Goal: Task Accomplishment & Management: Manage account settings

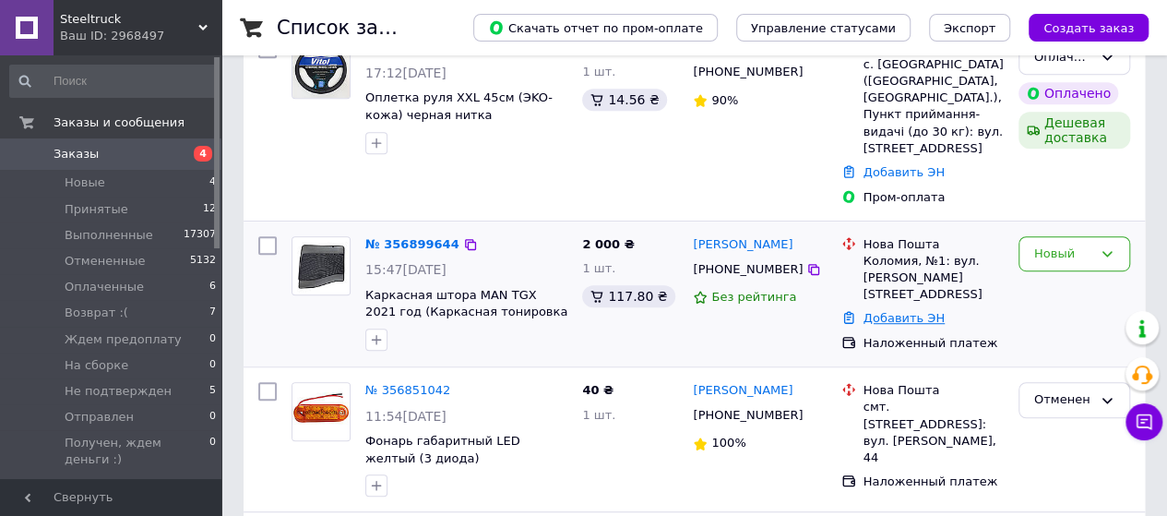
scroll to position [461, 0]
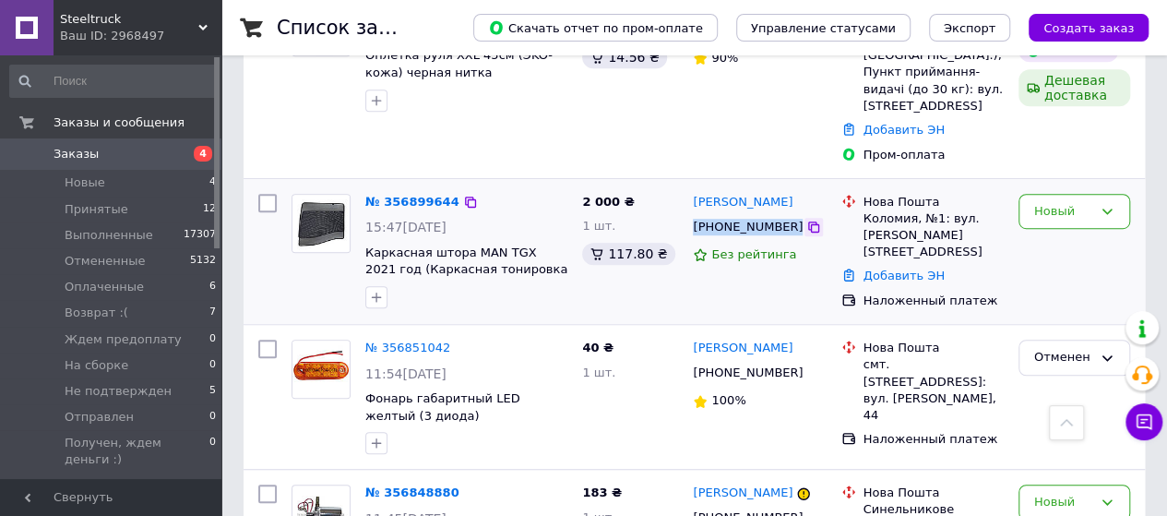
drag, startPoint x: 690, startPoint y: 186, endPoint x: 781, endPoint y: 197, distance: 91.1
click at [781, 217] on div "[PHONE_NUMBER]" at bounding box center [759, 227] width 137 height 20
copy div "[PHONE_NUMBER]"
click at [123, 285] on span "Оплаченные" at bounding box center [104, 287] width 79 height 17
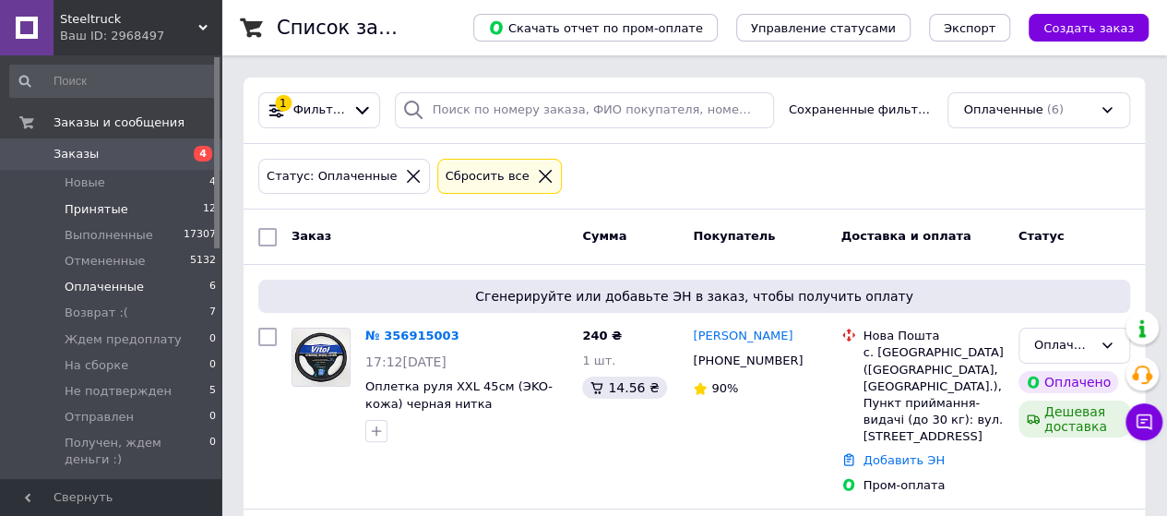
click at [106, 198] on li "Принятые 12" at bounding box center [113, 210] width 227 height 26
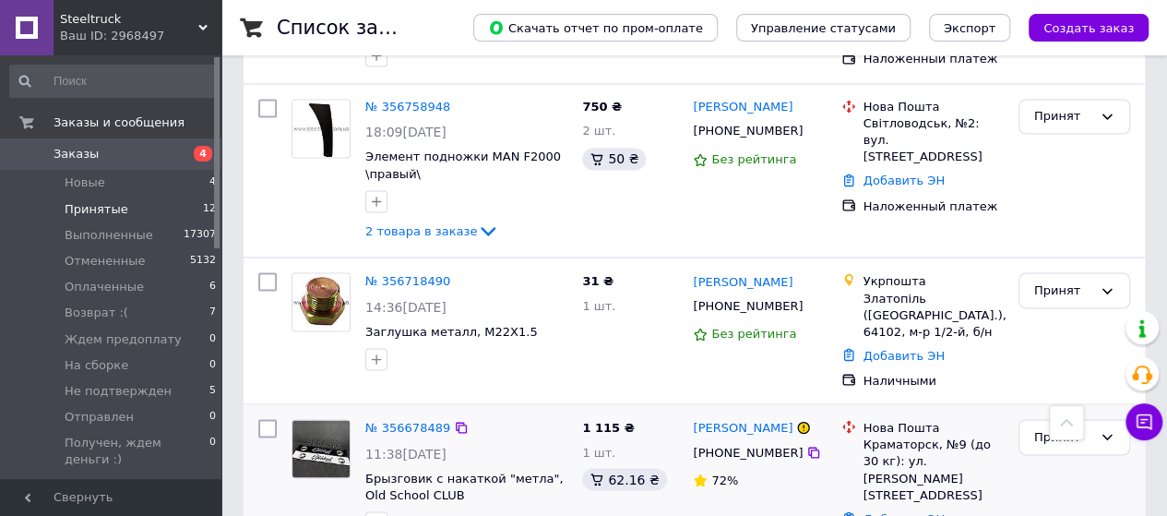
scroll to position [1620, 0]
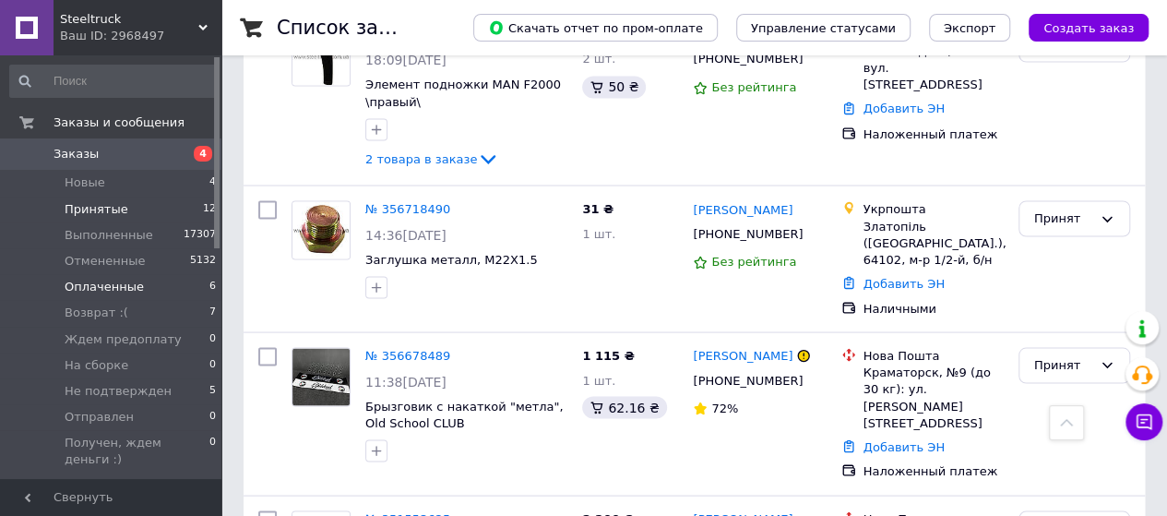
click at [106, 286] on span "Оплаченные" at bounding box center [104, 287] width 79 height 17
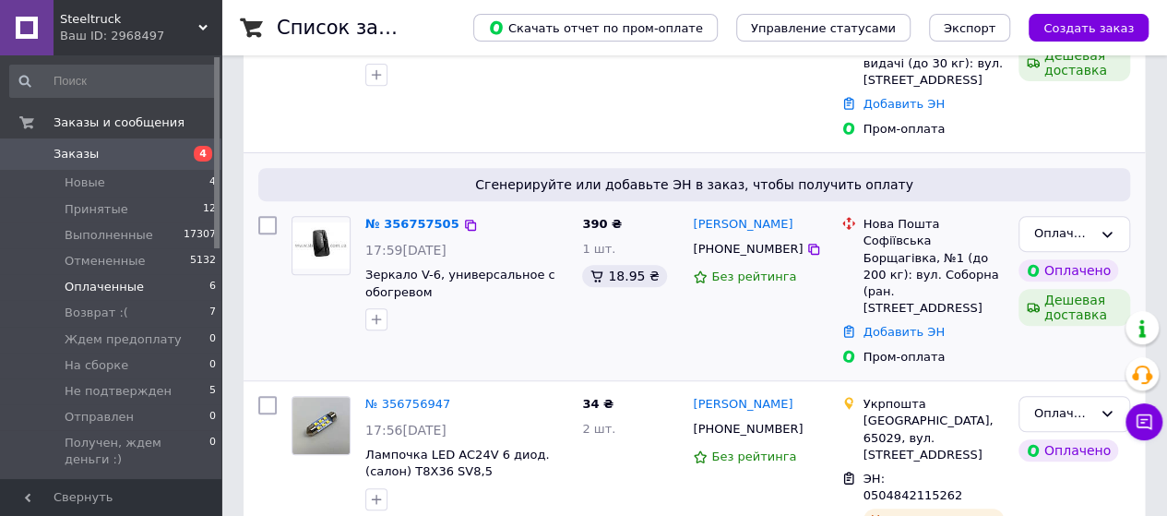
scroll to position [369, 0]
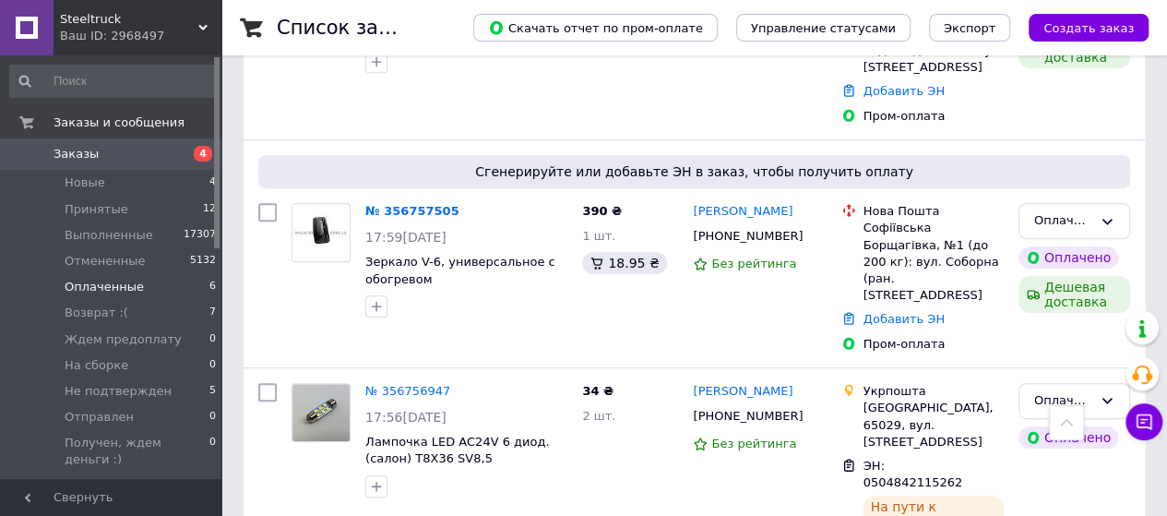
click at [383, 204] on link "№ 356757505" at bounding box center [412, 211] width 94 height 14
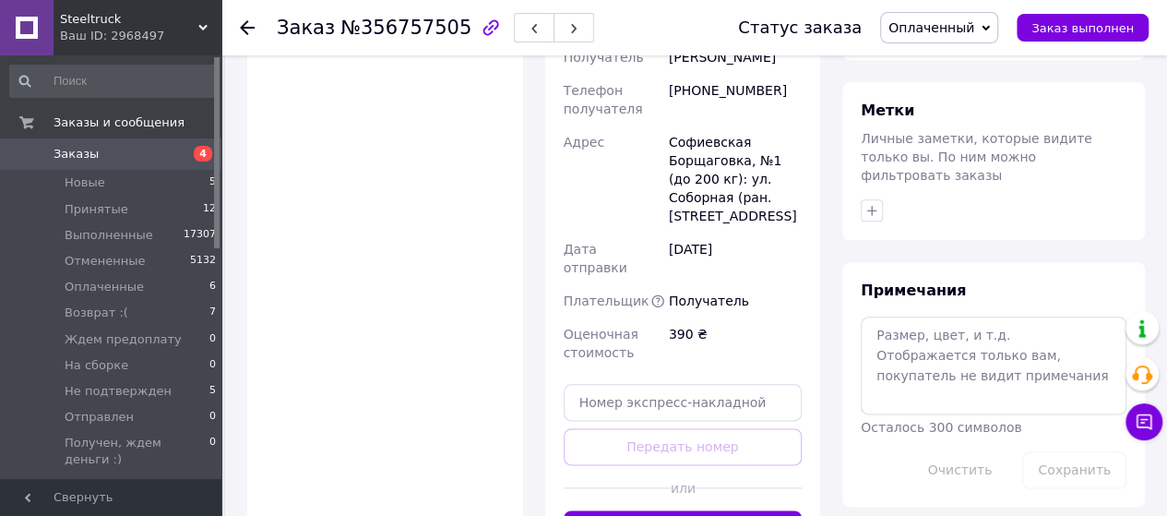
scroll to position [923, 0]
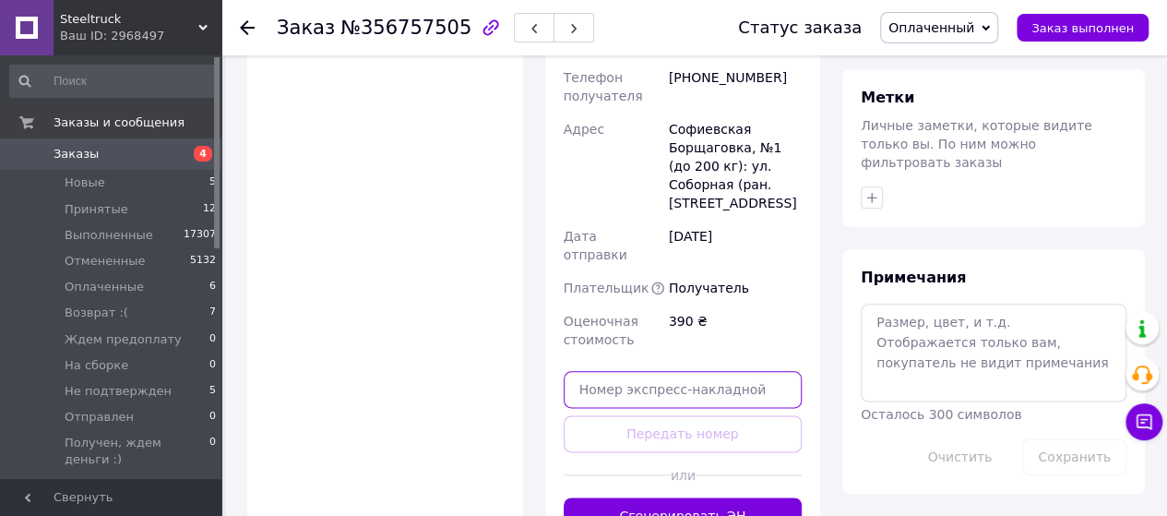
click at [679, 371] on input "text" at bounding box center [683, 389] width 239 height 37
paste input "20451224847541"
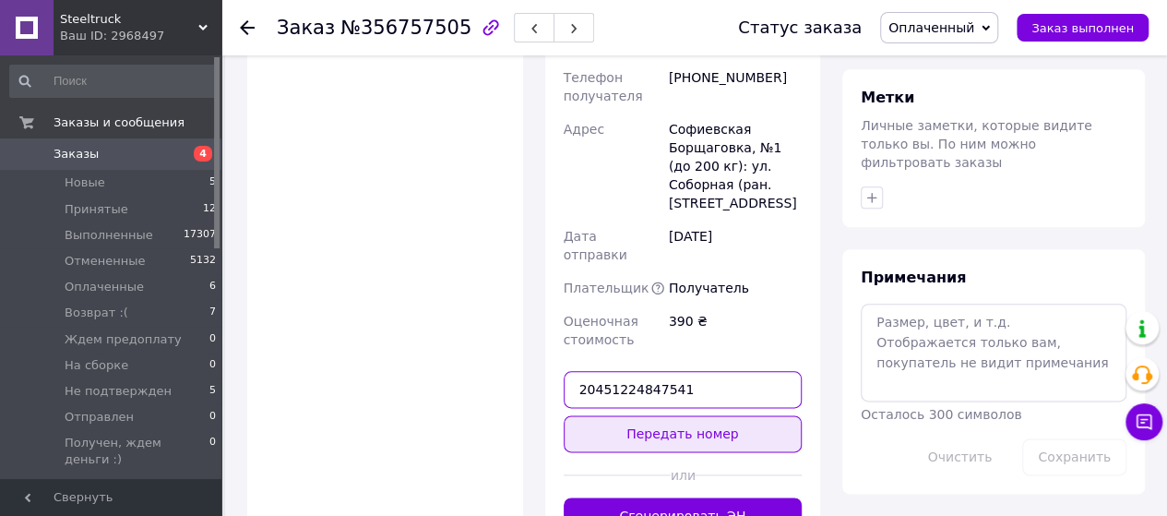
type input "20451224847541"
click at [707, 415] on button "Передать номер" at bounding box center [683, 433] width 239 height 37
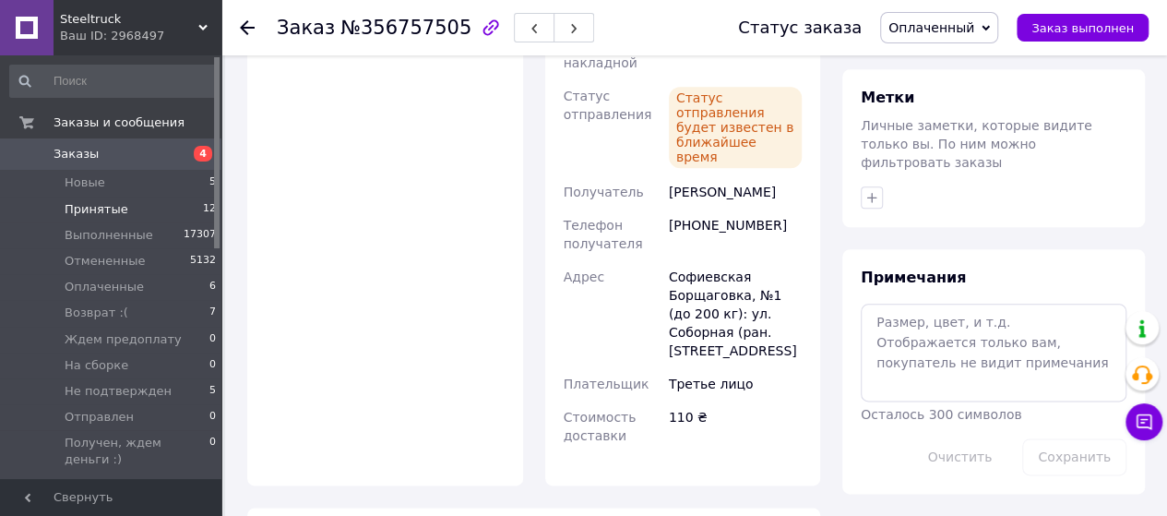
click at [105, 204] on span "Принятые" at bounding box center [97, 209] width 64 height 17
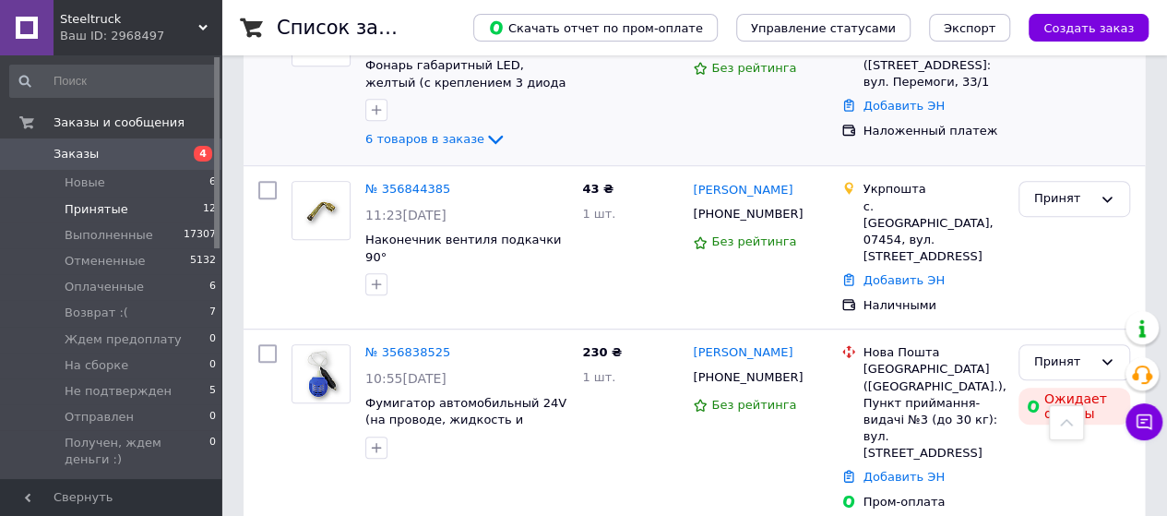
scroll to position [461, 0]
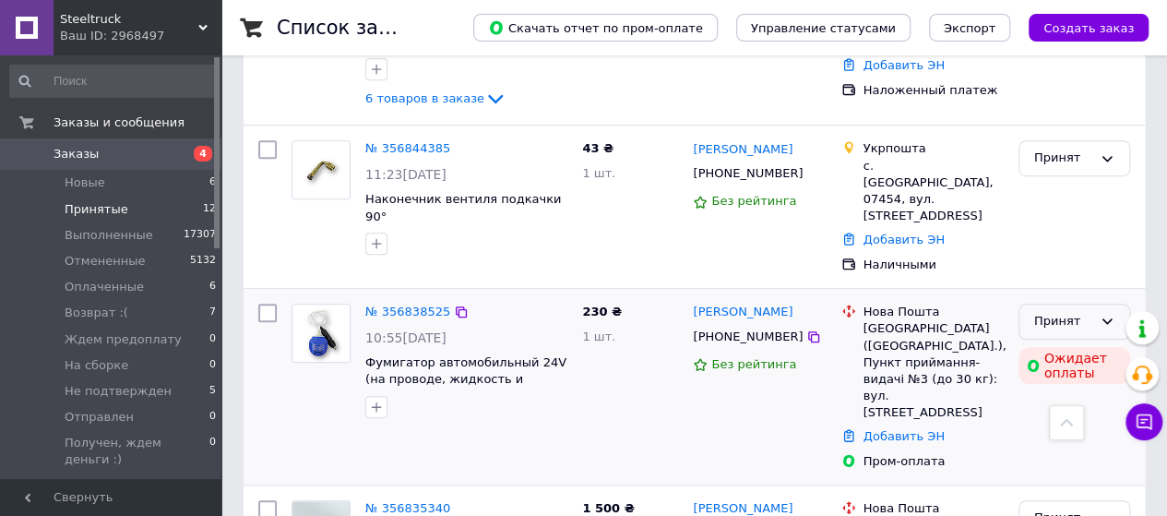
click at [1076, 312] on div "Принят" at bounding box center [1064, 321] width 58 height 19
click at [1059, 343] on li "Выполнен" at bounding box center [1075, 360] width 110 height 34
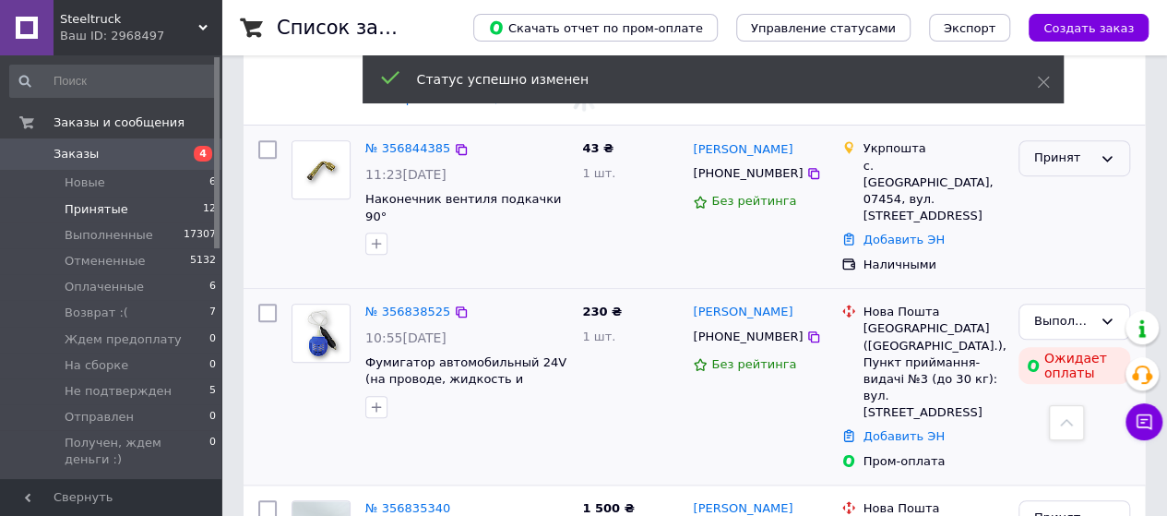
click at [1064, 150] on div "Принят" at bounding box center [1064, 158] width 58 height 19
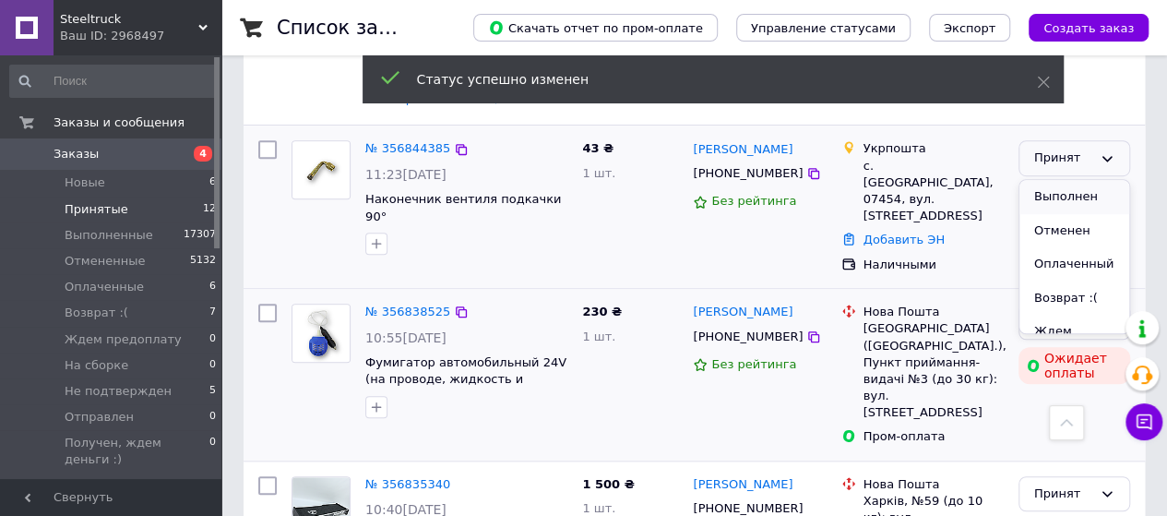
click at [1065, 187] on li "Выполнен" at bounding box center [1075, 197] width 110 height 34
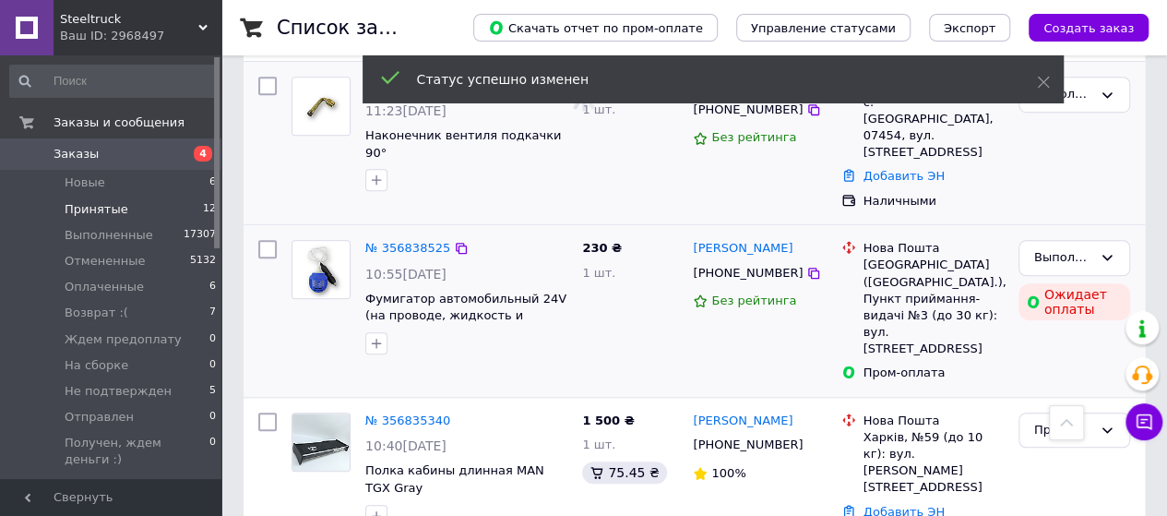
scroll to position [554, 0]
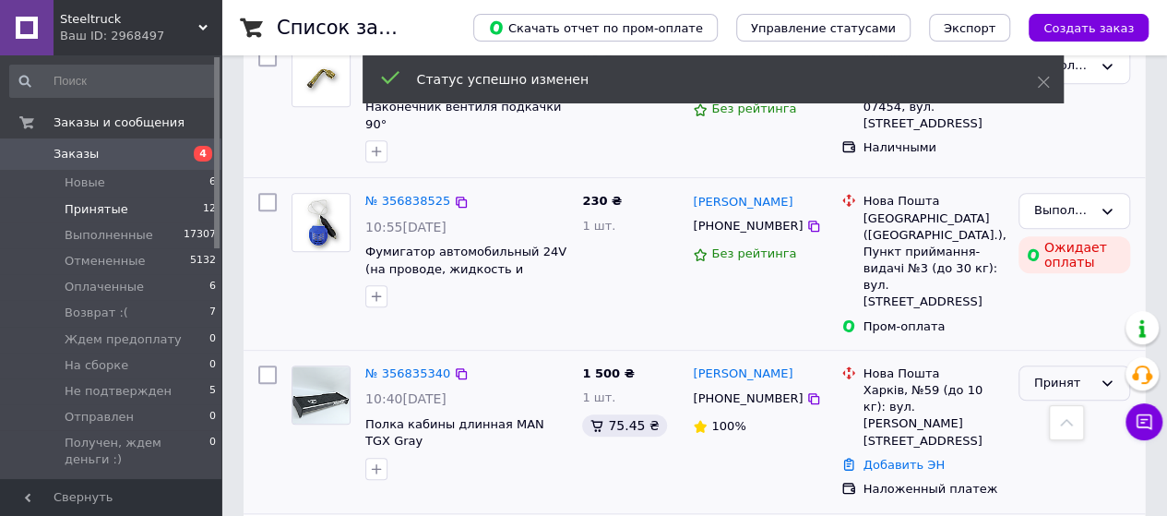
click at [1059, 374] on div "Принят" at bounding box center [1064, 383] width 58 height 19
click at [1051, 404] on li "Выполнен" at bounding box center [1075, 421] width 110 height 34
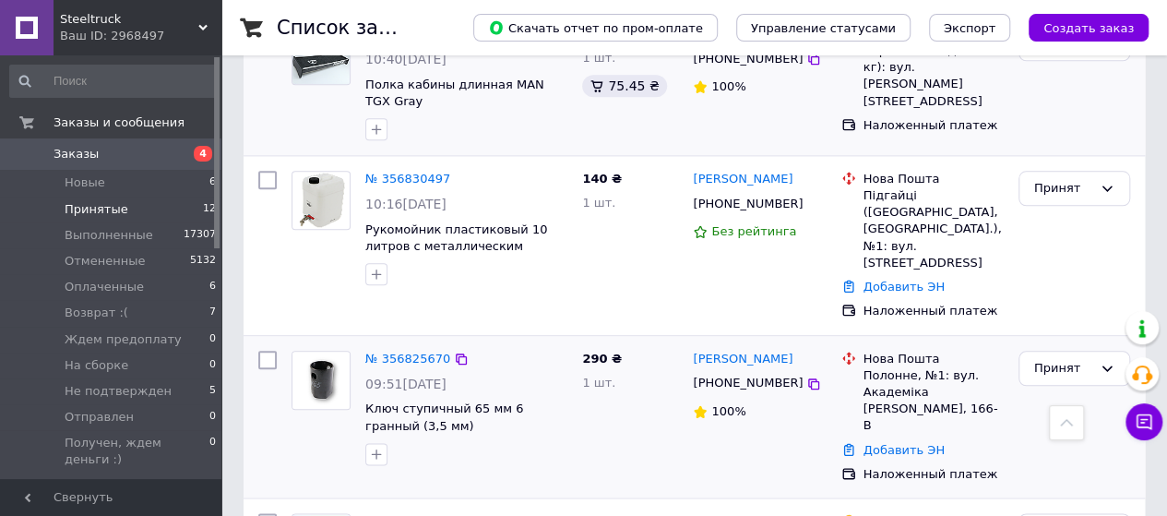
scroll to position [923, 0]
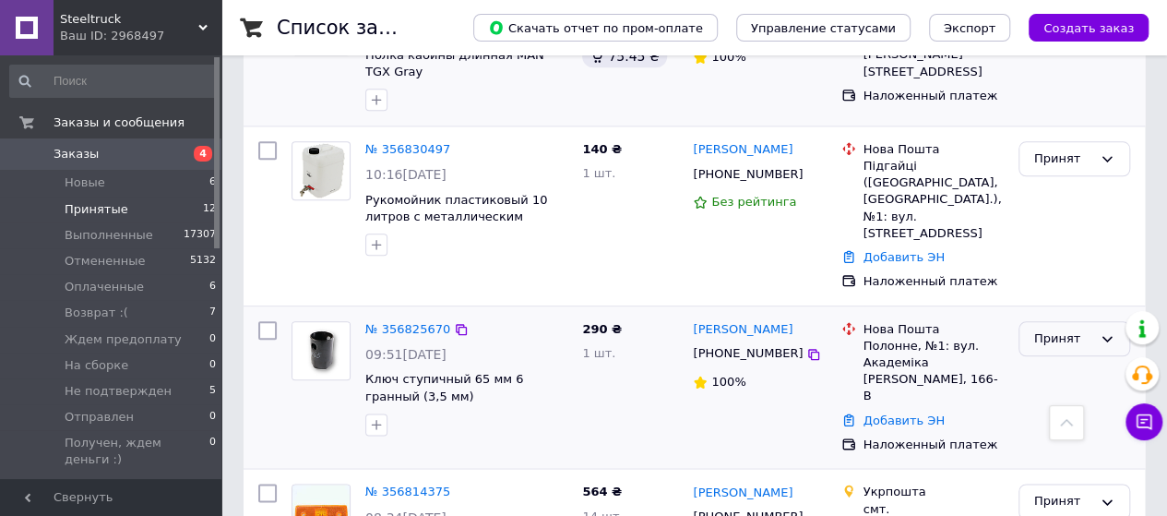
click at [1053, 321] on div "Принят" at bounding box center [1075, 339] width 112 height 36
click at [1053, 360] on li "Выполнен" at bounding box center [1075, 377] width 110 height 34
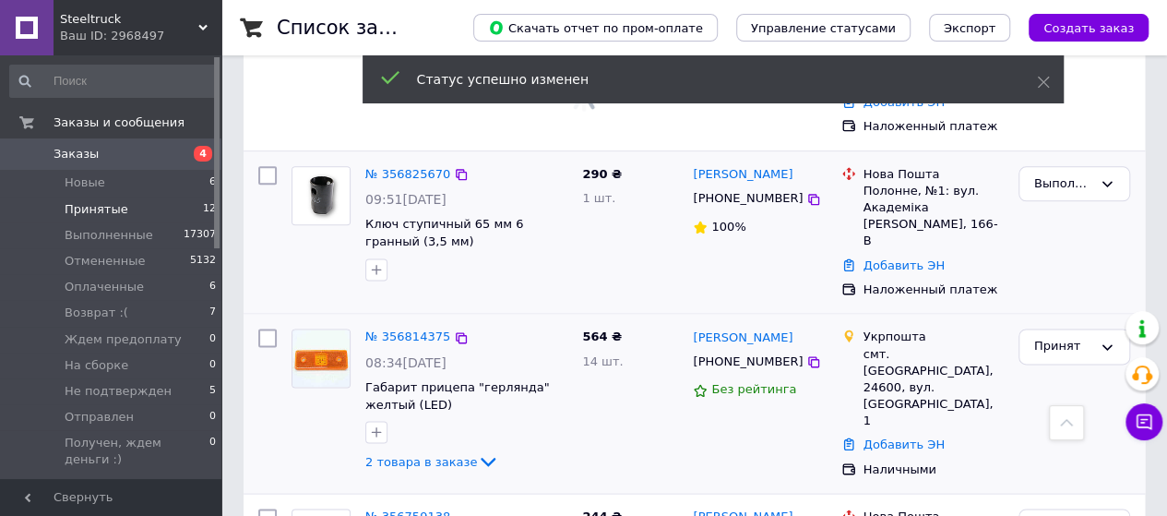
scroll to position [1107, 0]
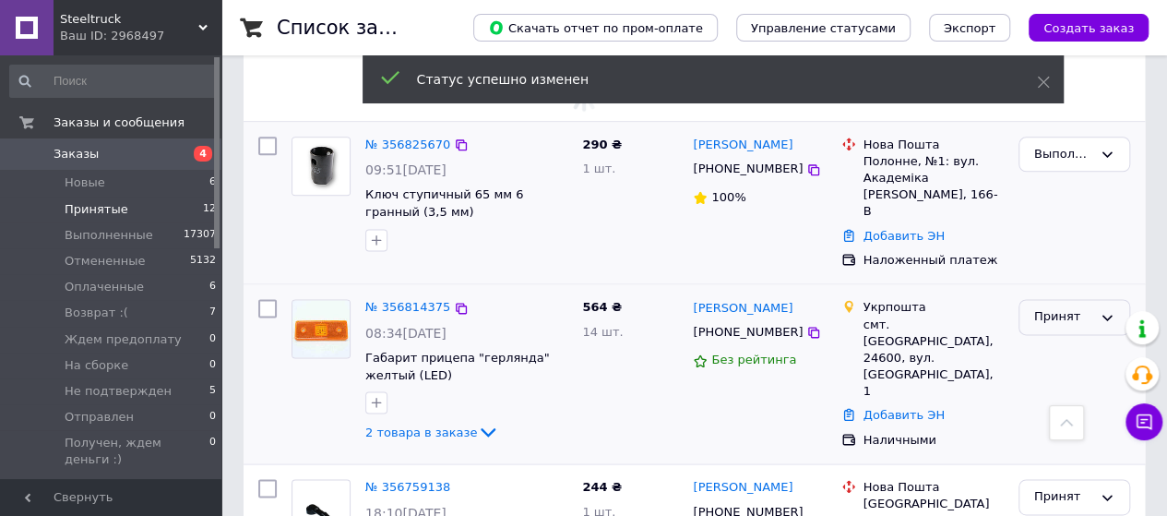
click at [1058, 307] on div "Принят" at bounding box center [1064, 316] width 58 height 19
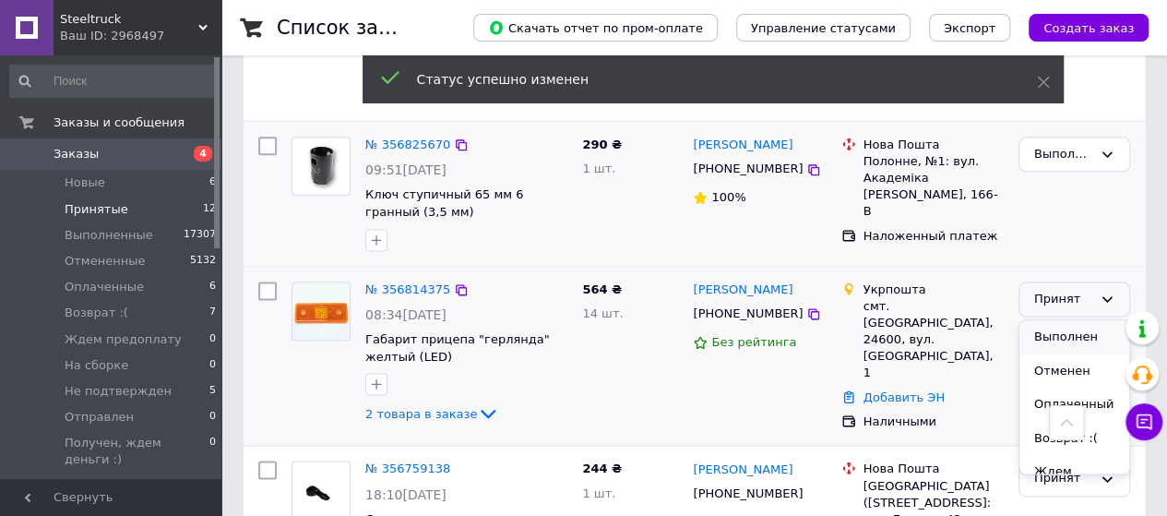
click at [1060, 320] on li "Выполнен" at bounding box center [1075, 337] width 110 height 34
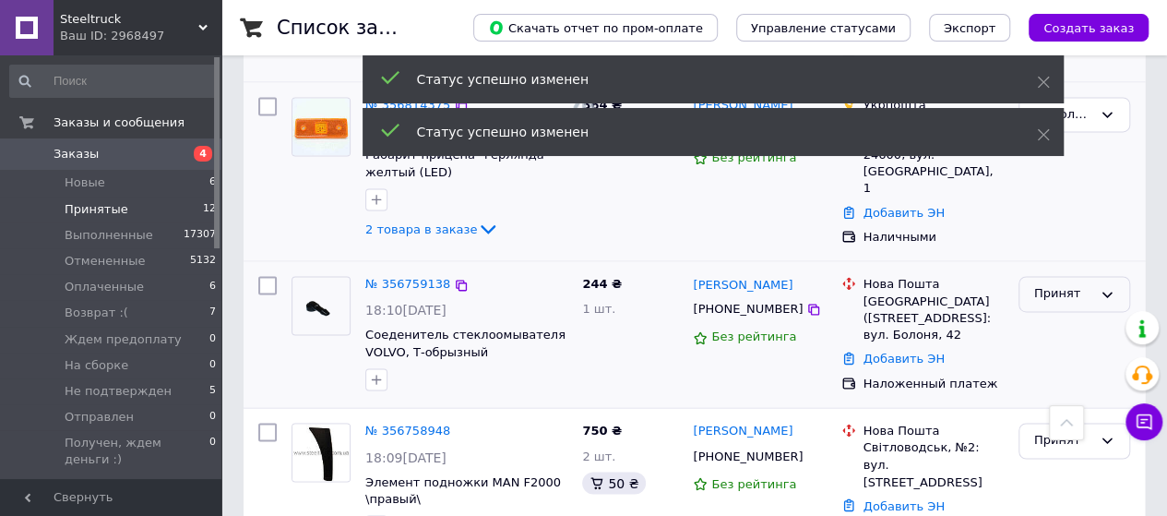
click at [1055, 284] on div "Принят" at bounding box center [1064, 293] width 58 height 19
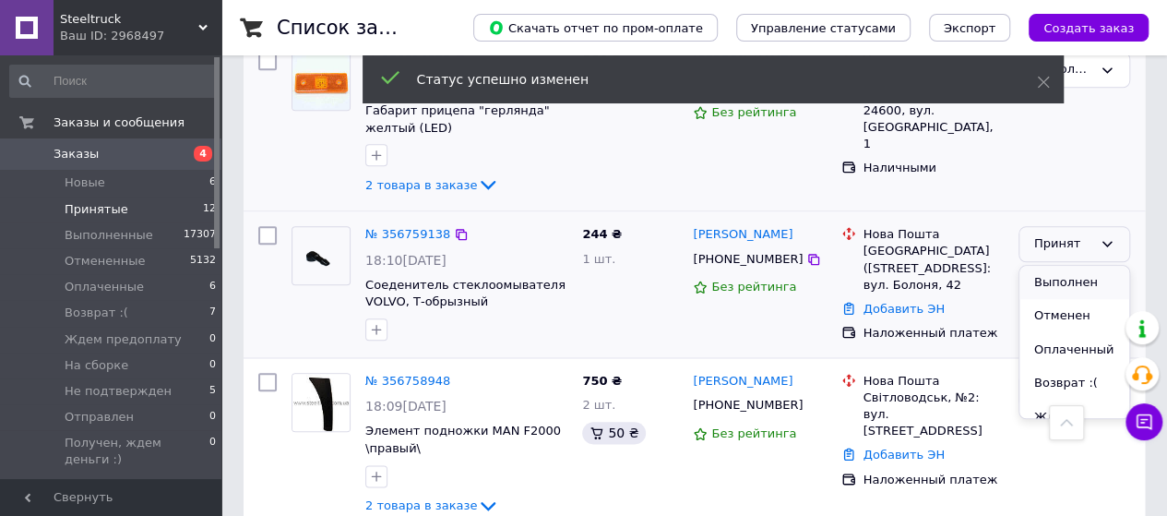
click at [1055, 266] on li "Выполнен" at bounding box center [1075, 283] width 110 height 34
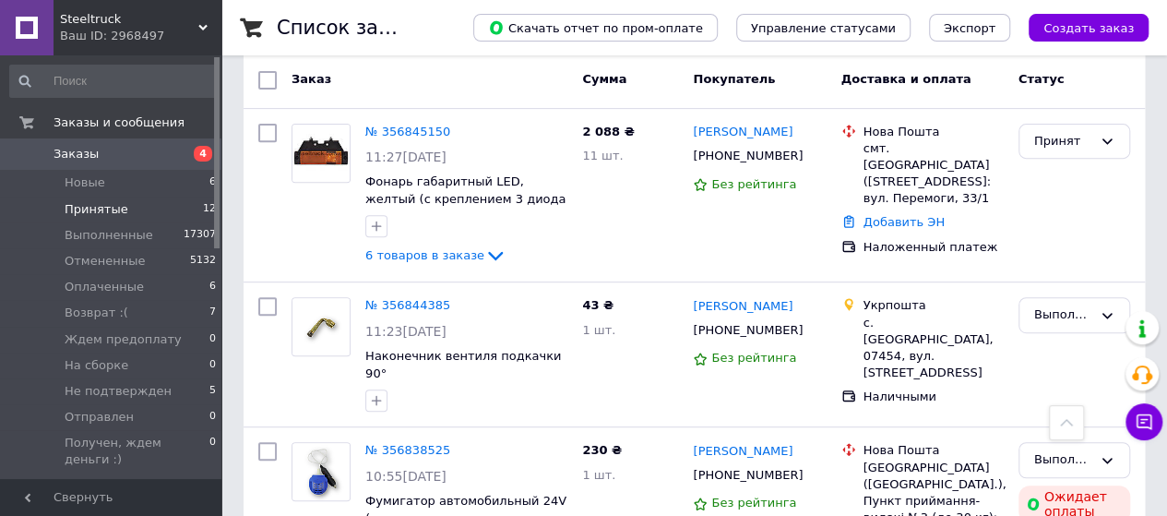
scroll to position [276, 0]
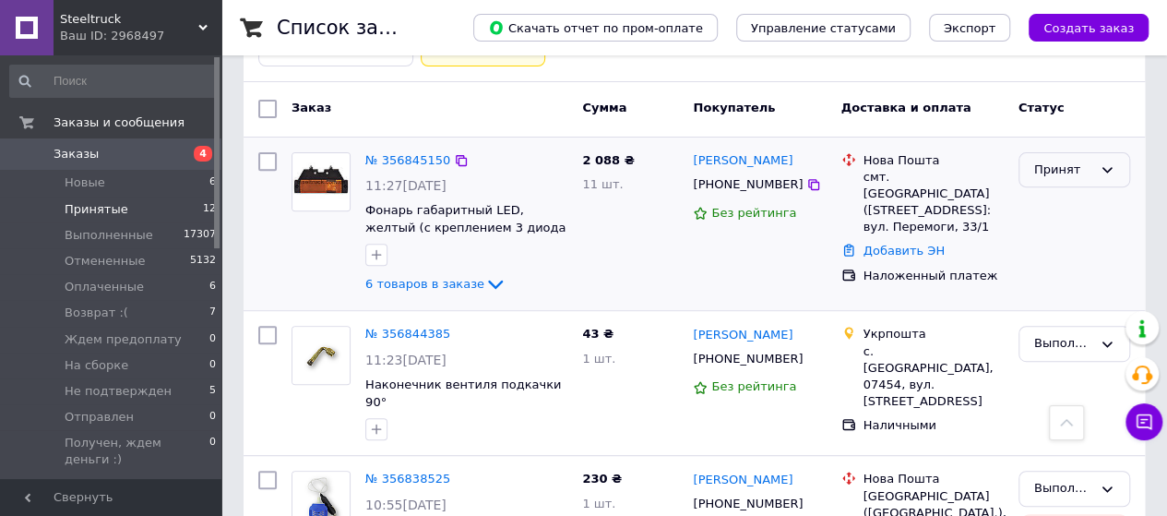
click at [1088, 174] on div "Принят" at bounding box center [1064, 170] width 58 height 19
click at [1078, 192] on li "Выполнен" at bounding box center [1075, 208] width 110 height 34
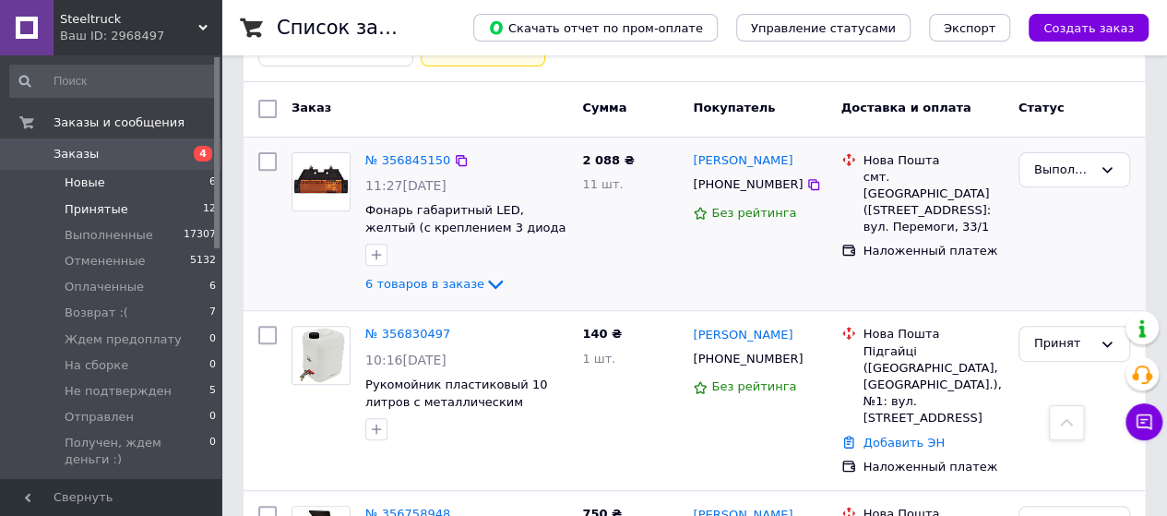
click at [104, 177] on li "Новые 6" at bounding box center [113, 183] width 227 height 26
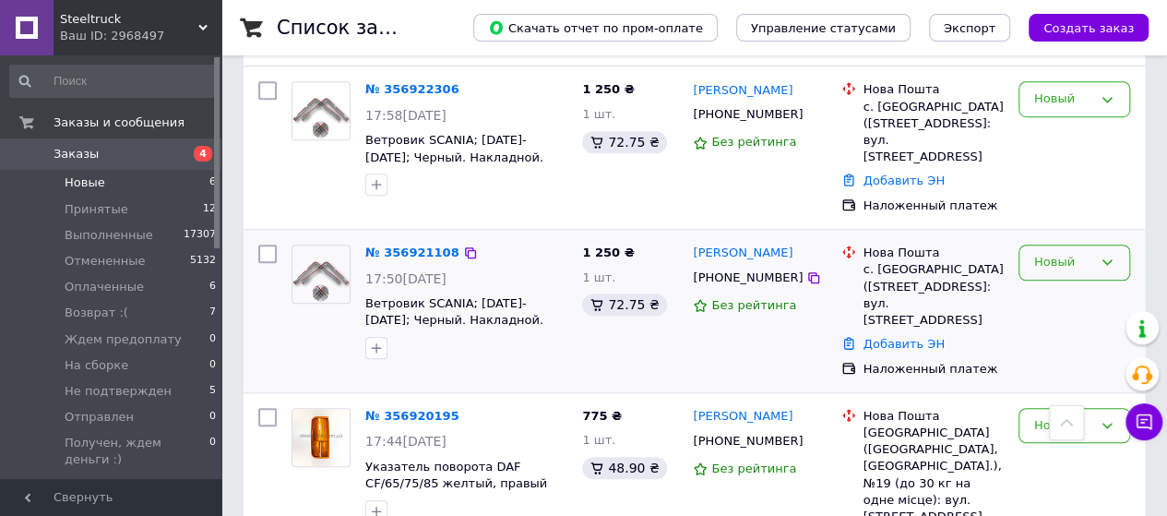
scroll to position [554, 0]
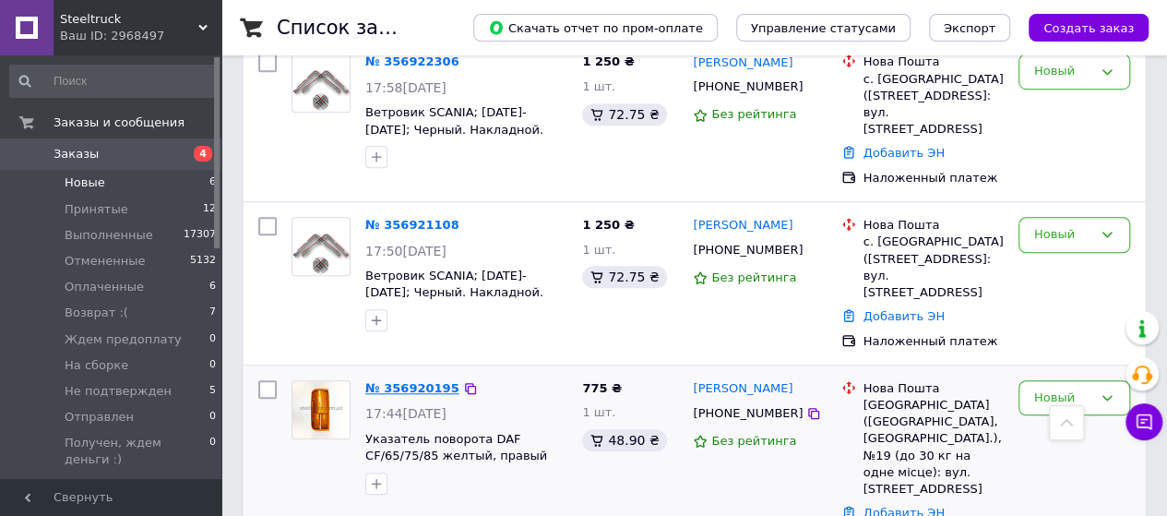
click at [430, 381] on link "№ 356920195" at bounding box center [412, 388] width 94 height 14
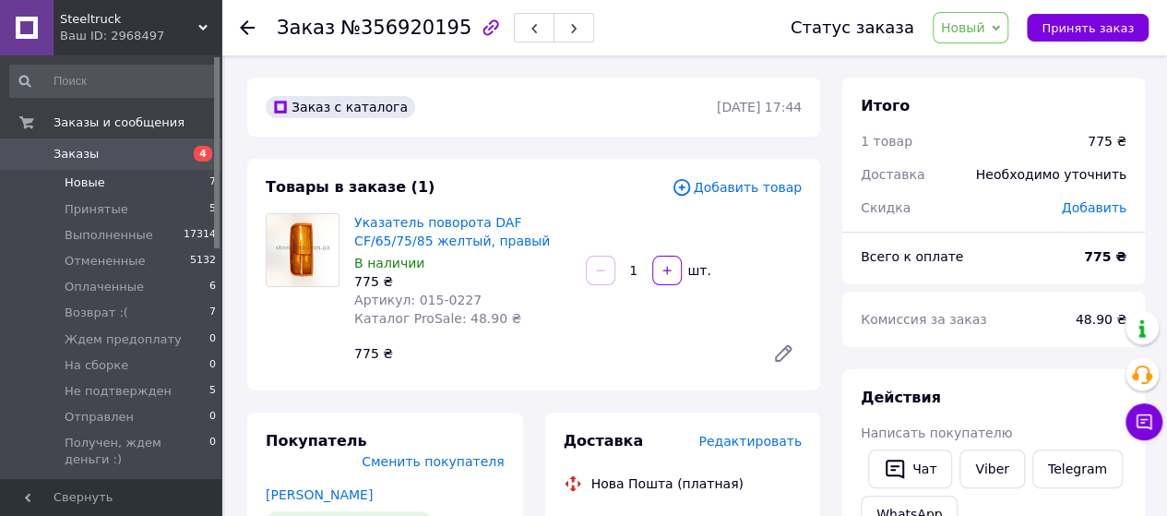
click at [107, 184] on li "Новые 7" at bounding box center [113, 183] width 227 height 26
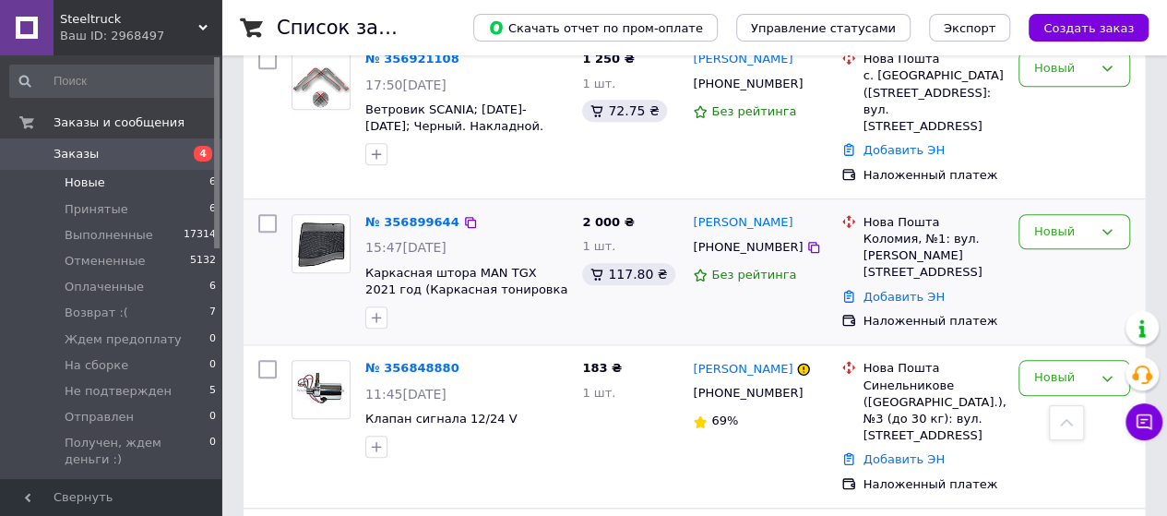
scroll to position [738, 0]
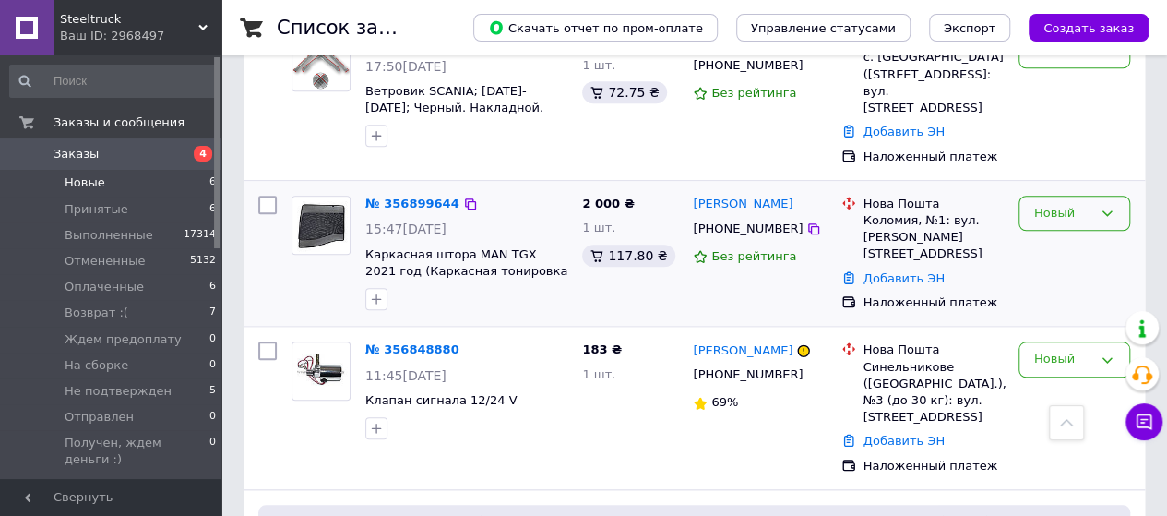
click at [1080, 204] on div "Новый" at bounding box center [1064, 213] width 58 height 19
click at [1071, 234] on li "Принят" at bounding box center [1075, 251] width 110 height 34
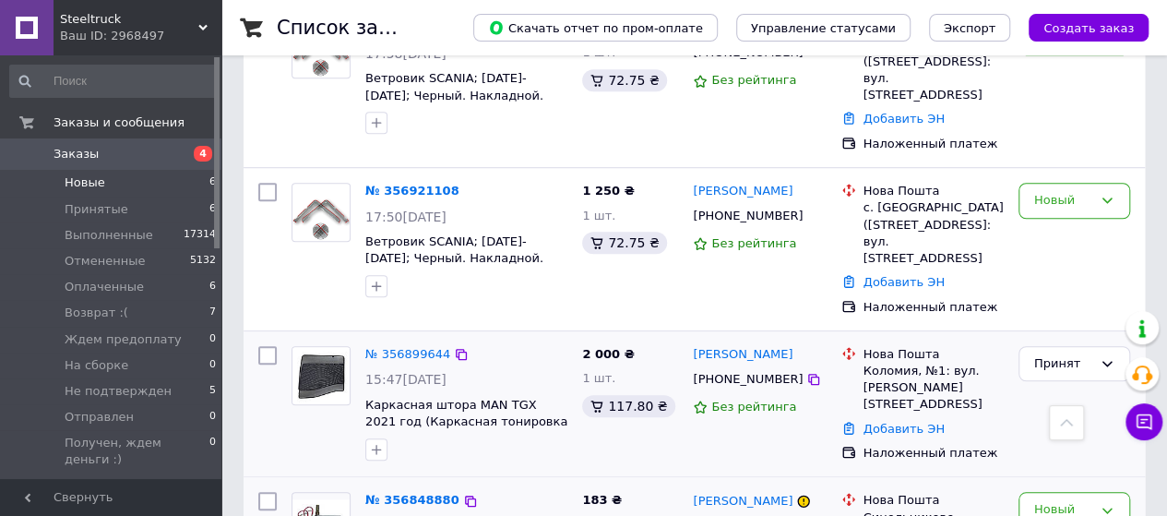
scroll to position [369, 0]
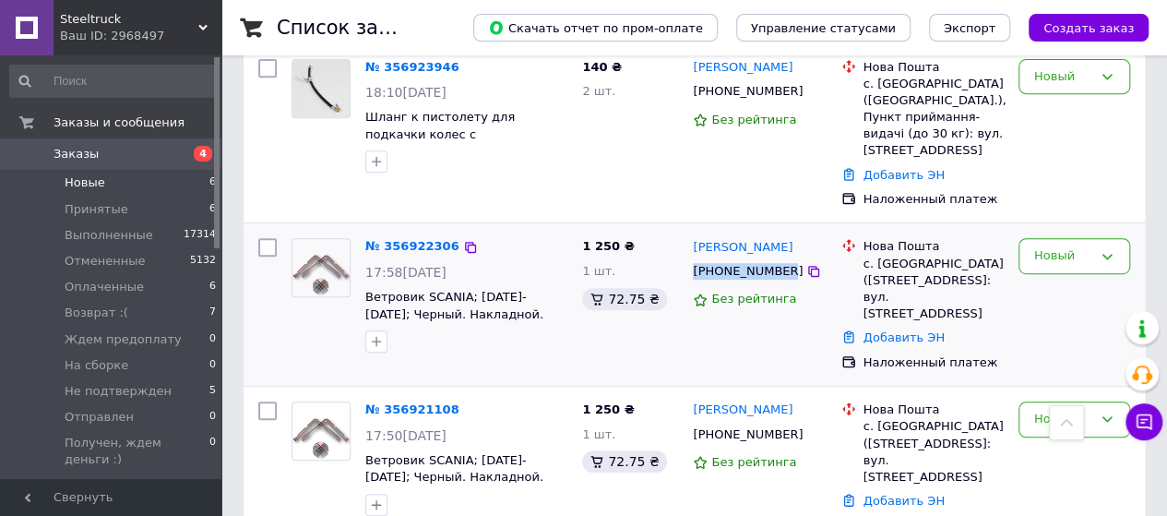
drag, startPoint x: 694, startPoint y: 254, endPoint x: 779, endPoint y: 261, distance: 85.2
click at [779, 261] on div "[PHONE_NUMBER]" at bounding box center [747, 271] width 117 height 24
copy div "[PHONE_NUMBER]"
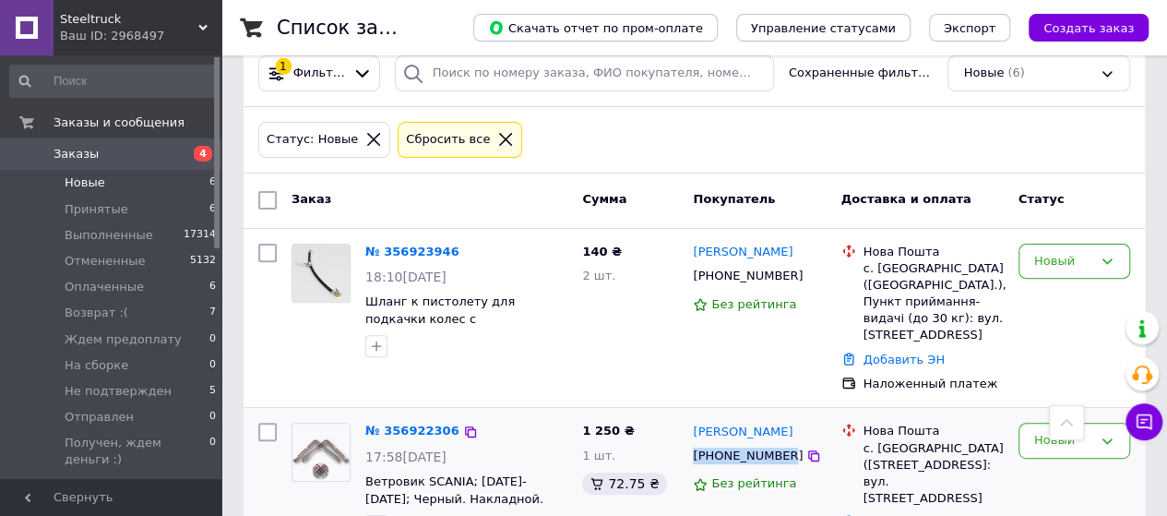
scroll to position [185, 0]
click at [415, 254] on link "№ 356923946" at bounding box center [412, 252] width 94 height 14
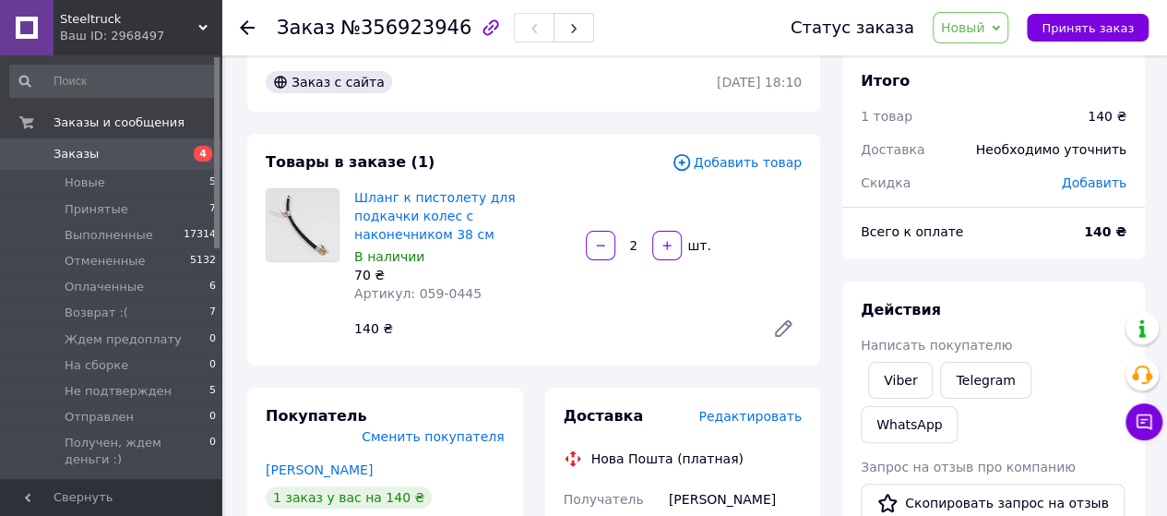
scroll to position [185, 0]
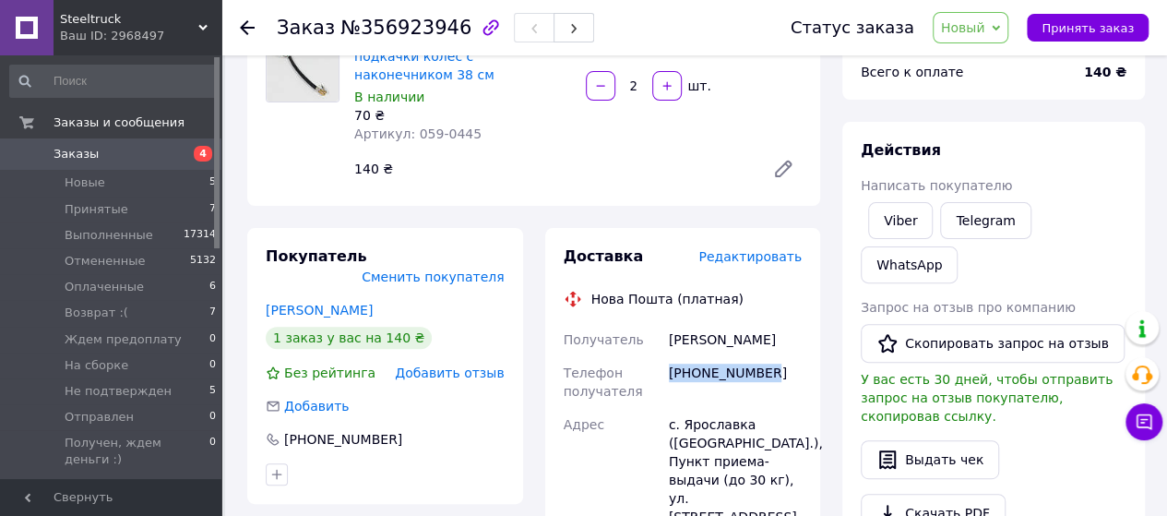
drag, startPoint x: 764, startPoint y: 358, endPoint x: 670, endPoint y: 363, distance: 94.2
click at [670, 363] on div "[PHONE_NUMBER]" at bounding box center [735, 382] width 140 height 52
copy div "[PHONE_NUMBER]"
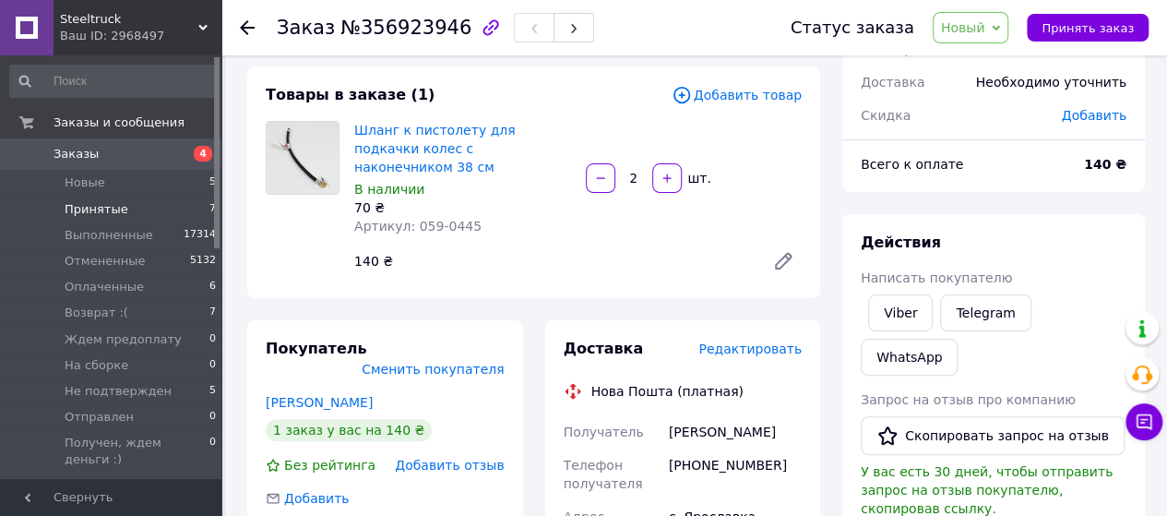
click at [126, 205] on li "Принятые 7" at bounding box center [113, 210] width 227 height 26
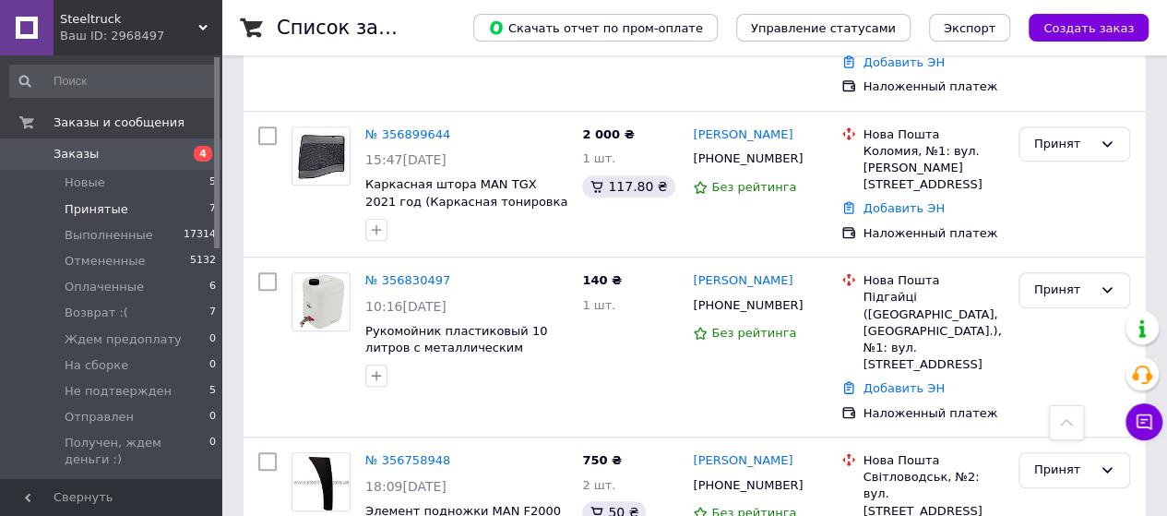
scroll to position [554, 0]
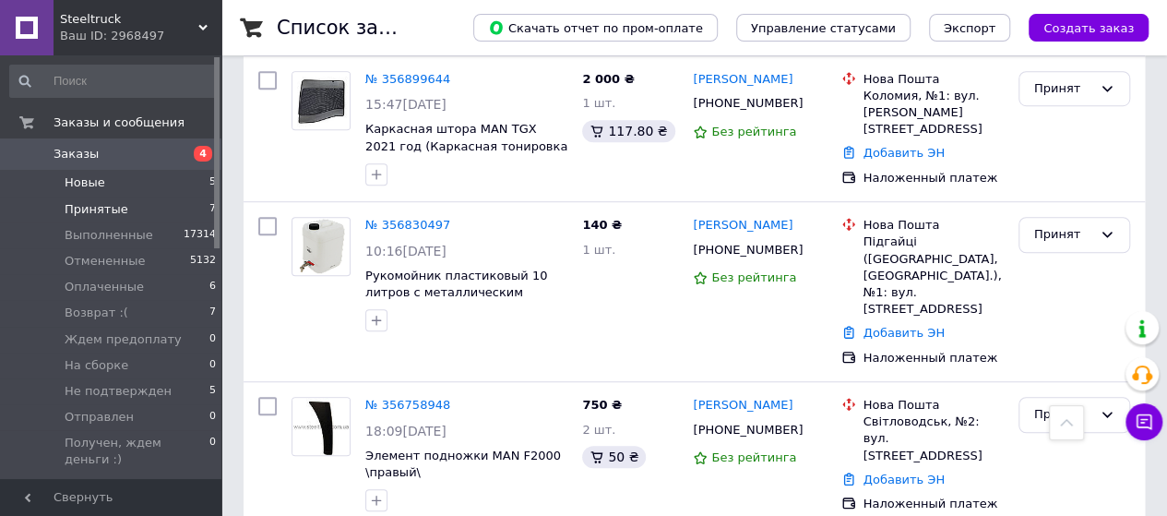
click at [126, 179] on li "Новые 5" at bounding box center [113, 183] width 227 height 26
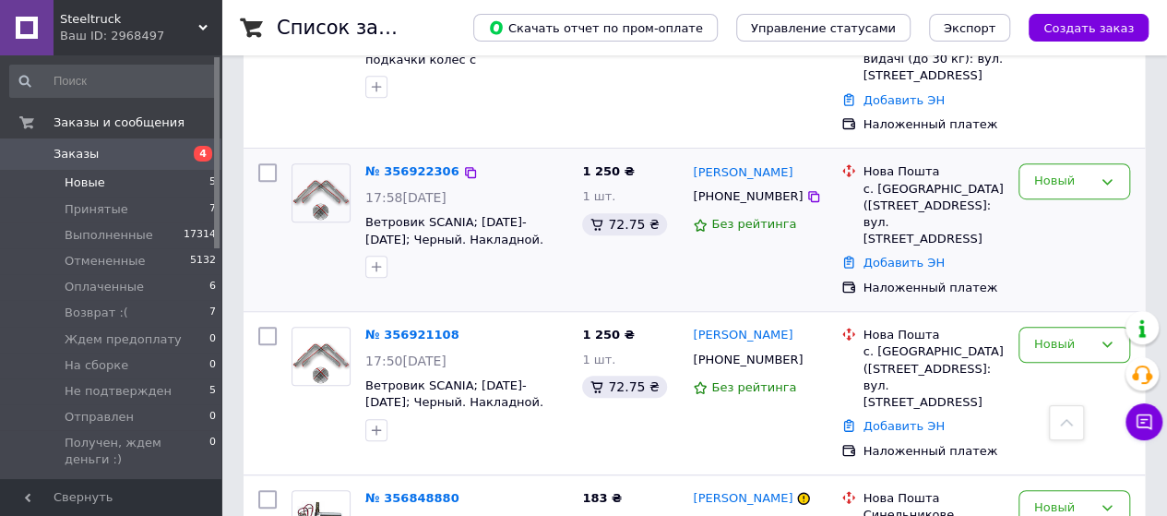
scroll to position [461, 0]
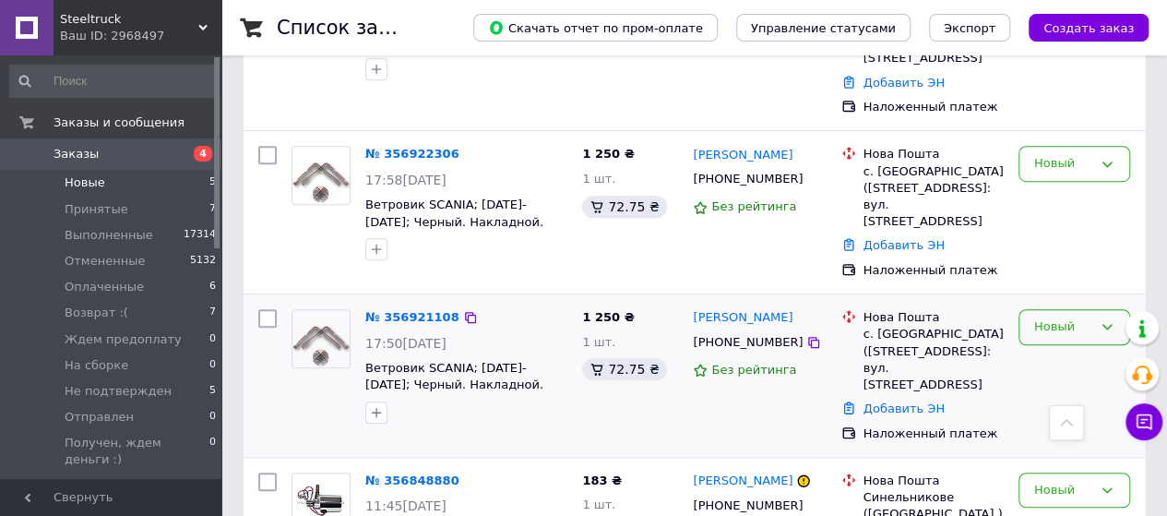
click at [1083, 317] on div "Новый" at bounding box center [1064, 326] width 58 height 19
click at [1061, 416] on li "Отменен" at bounding box center [1075, 433] width 110 height 34
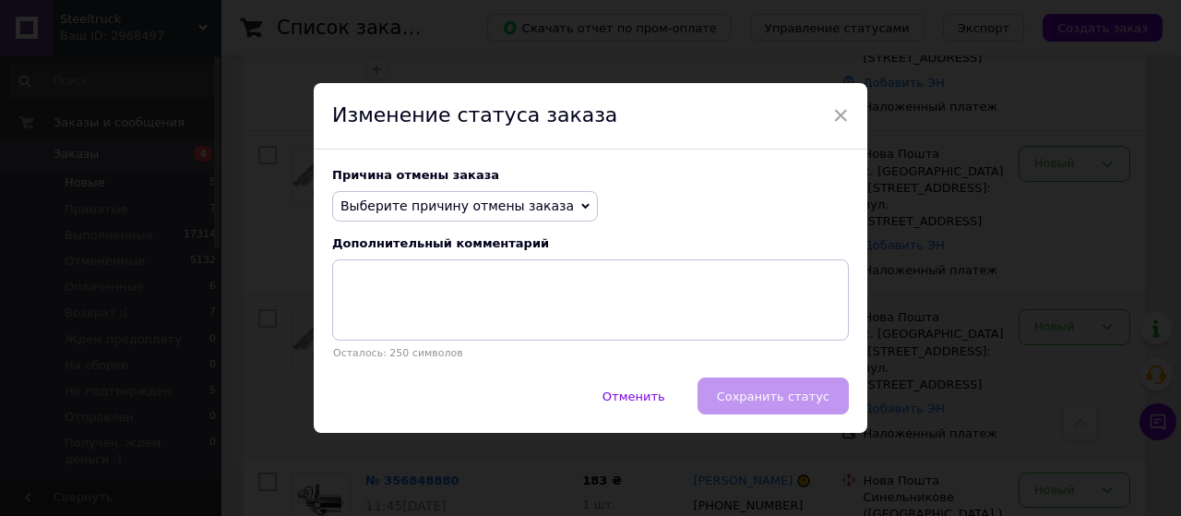
click at [464, 206] on span "Выберите причину отмены заказа" at bounding box center [457, 205] width 233 height 15
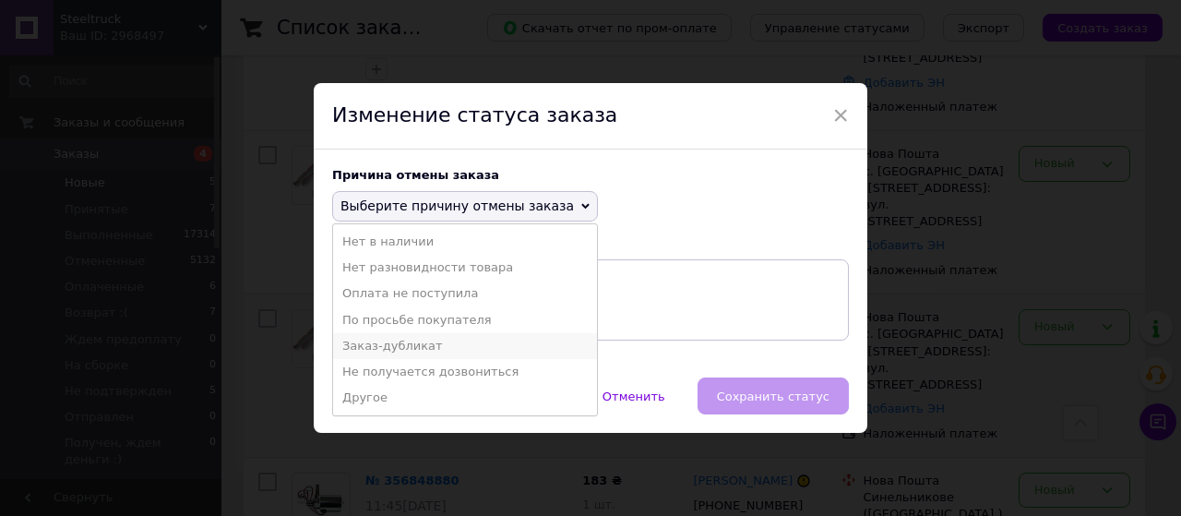
click at [390, 350] on li "Заказ-дубликат" at bounding box center [465, 346] width 264 height 26
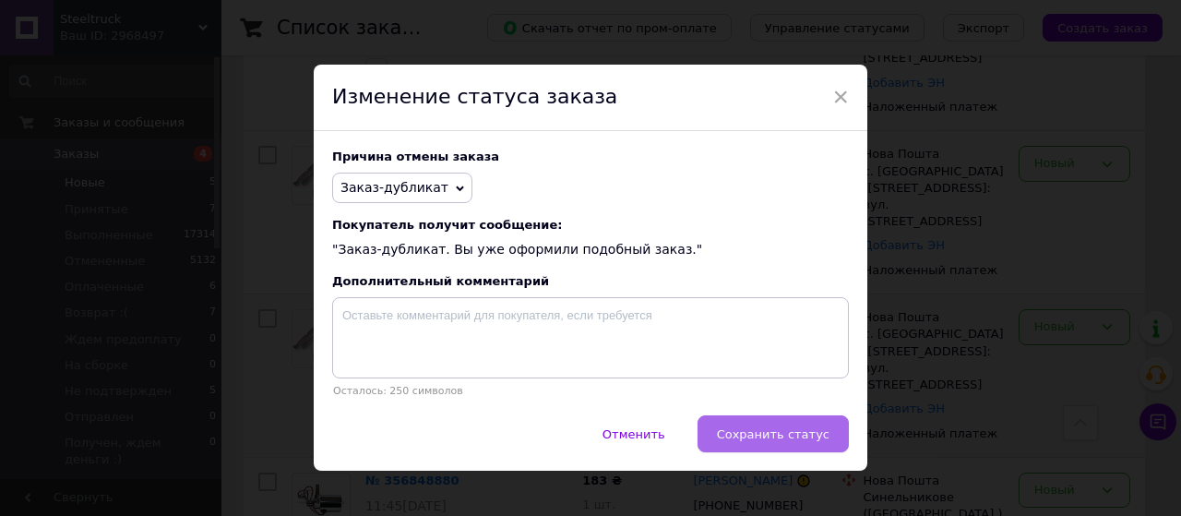
click at [792, 438] on span "Сохранить статус" at bounding box center [773, 434] width 113 height 14
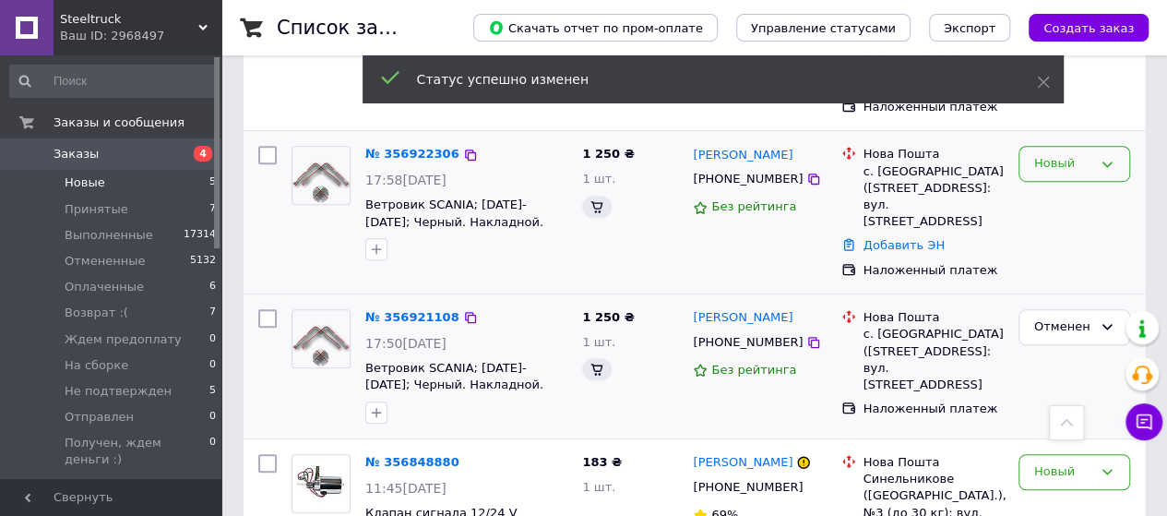
click at [1037, 154] on div "Новый" at bounding box center [1064, 163] width 58 height 19
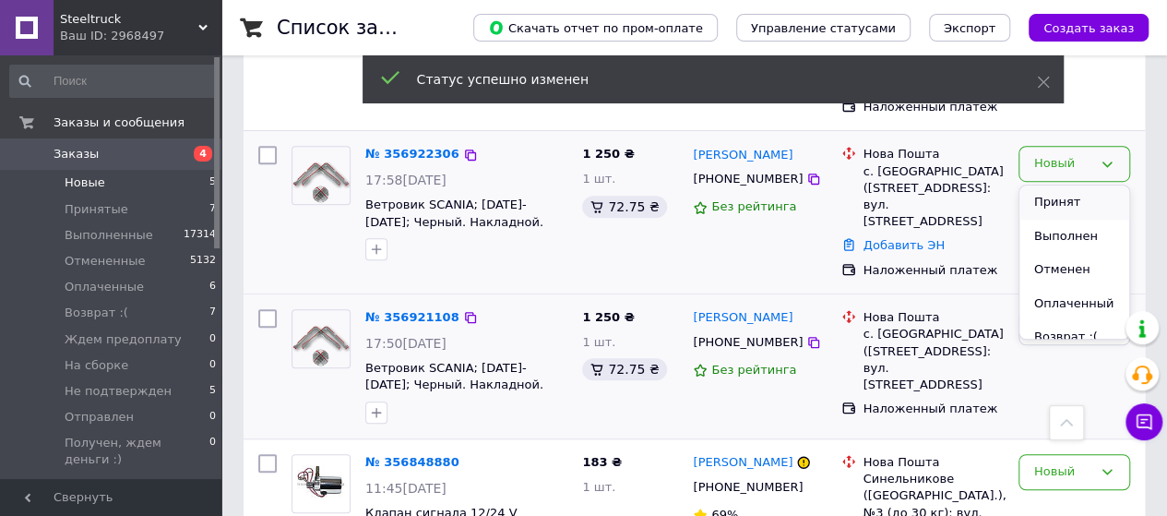
click at [1043, 185] on li "Принят" at bounding box center [1075, 202] width 110 height 34
